Goal: Task Accomplishment & Management: Use online tool/utility

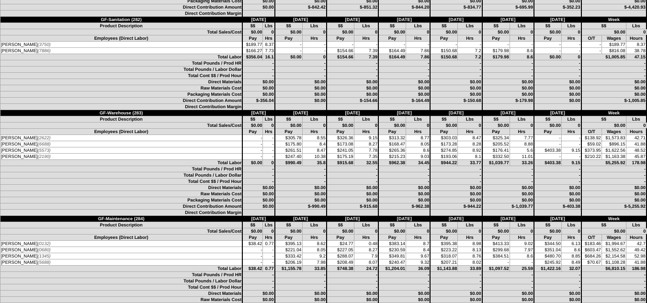
scroll to position [3019, 0]
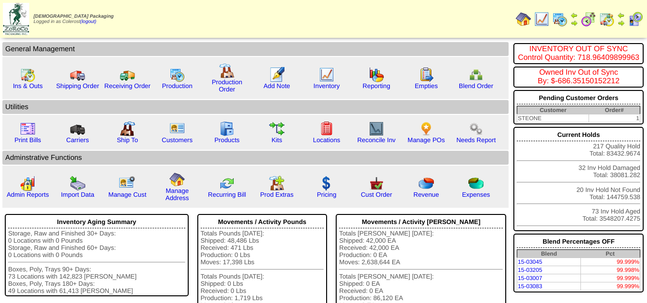
drag, startPoint x: 344, startPoint y: 4, endPoint x: 305, endPoint y: 12, distance: 39.6
click at [305, 12] on td "Print All" at bounding box center [339, 19] width 345 height 36
click at [373, 80] on img at bounding box center [376, 74] width 15 height 15
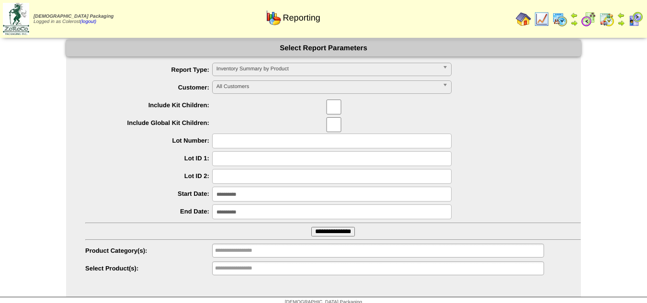
click at [270, 66] on span "Inventory Summary by Product" at bounding box center [328, 69] width 222 height 12
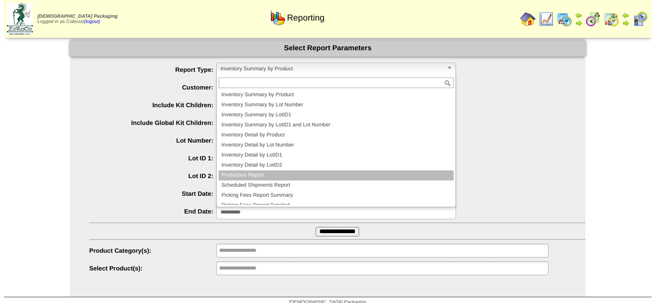
scroll to position [26, 0]
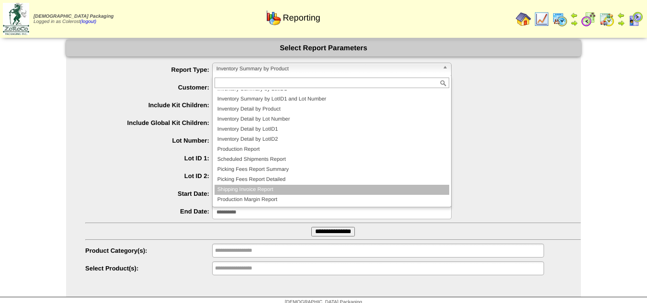
click at [241, 187] on li "Shipping Invoice Report" at bounding box center [332, 190] width 235 height 10
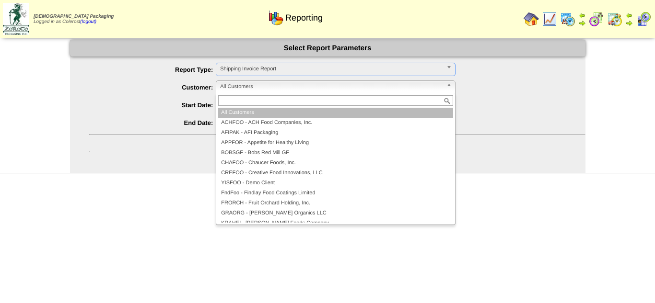
click at [239, 94] on div "All Customers All Customers ACHFOO - ACH Food Companies, Inc. AFIPAK - AFI Pack…" at bounding box center [336, 87] width 240 height 13
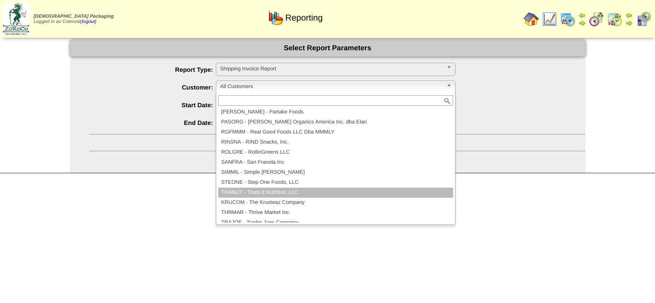
scroll to position [240, 0]
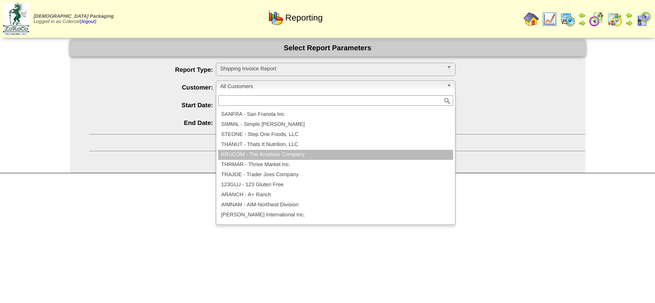
click at [237, 153] on li "KRUCOM - The Krusteaz Company" at bounding box center [335, 155] width 235 height 10
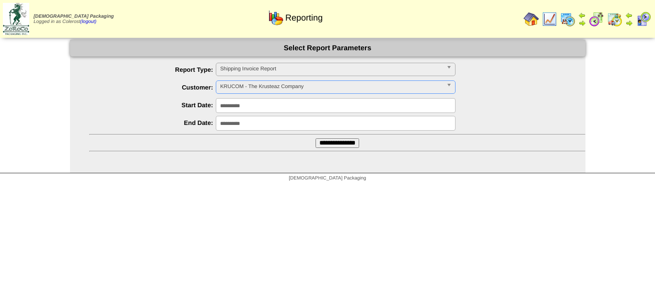
click at [315, 140] on input "**********" at bounding box center [337, 143] width 44 height 10
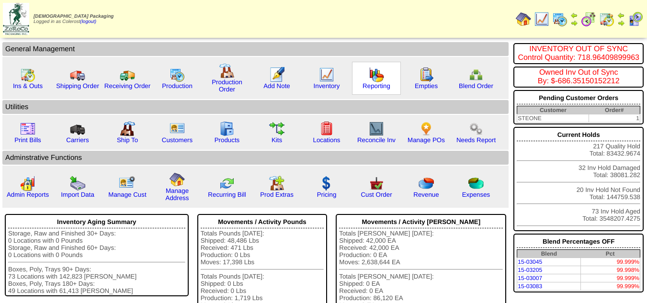
click at [371, 81] on img at bounding box center [376, 74] width 15 height 15
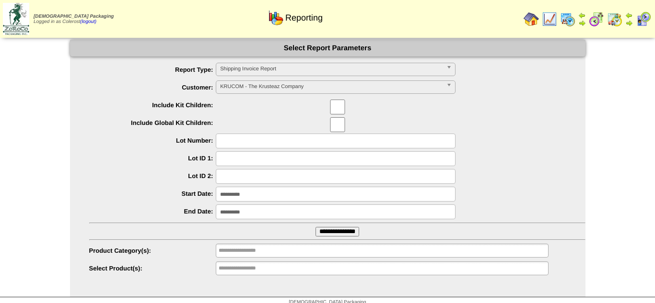
click at [273, 68] on span "Shipping Invoice Report" at bounding box center [331, 69] width 222 height 12
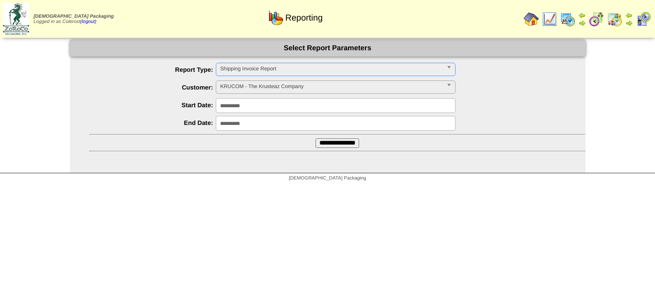
click at [273, 68] on span "Shipping Invoice Report" at bounding box center [331, 69] width 222 height 12
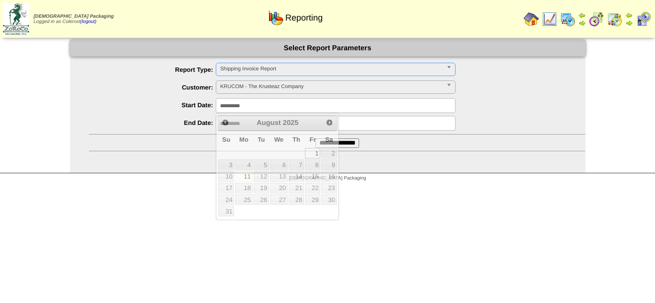
click at [243, 103] on input "**********" at bounding box center [336, 105] width 240 height 15
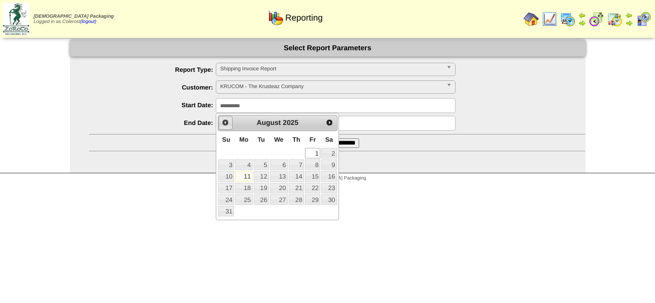
click at [226, 126] on span "Prev" at bounding box center [225, 123] width 8 height 8
click at [222, 185] on link "20" at bounding box center [226, 188] width 16 height 11
type input "**********"
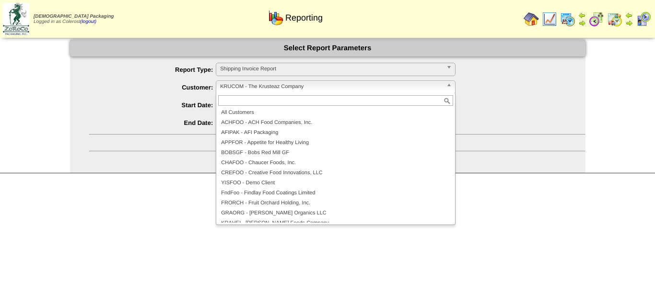
click at [242, 82] on span "KRUCOM - The Krusteaz Company" at bounding box center [331, 87] width 222 height 12
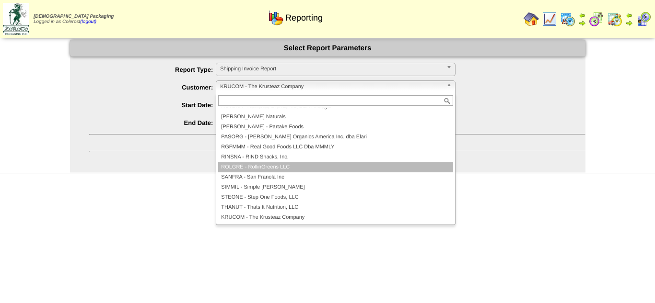
scroll to position [225, 0]
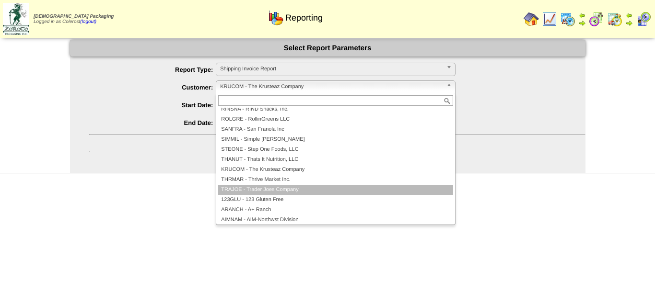
click at [245, 188] on li "TRAJOE - Trader Joes Company" at bounding box center [335, 190] width 235 height 10
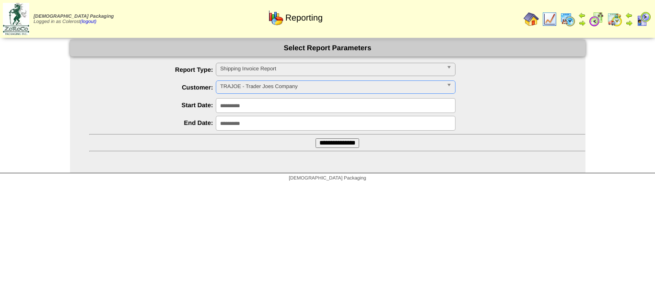
click at [319, 145] on input "**********" at bounding box center [337, 143] width 44 height 10
